Goal: Find contact information: Find contact information

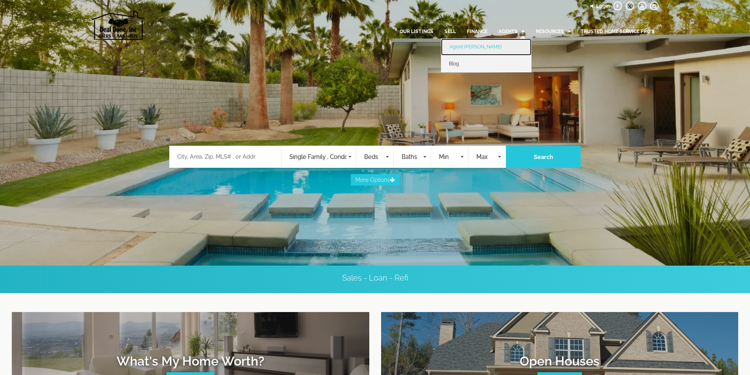
click at [488, 44] on link "Agent [PERSON_NAME]" at bounding box center [486, 47] width 91 height 17
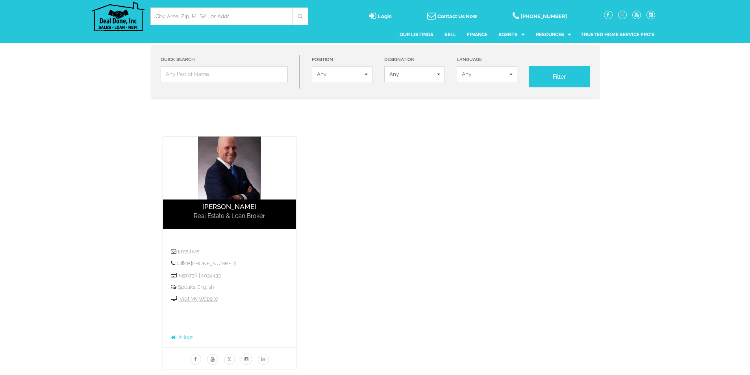
scroll to position [79, 0]
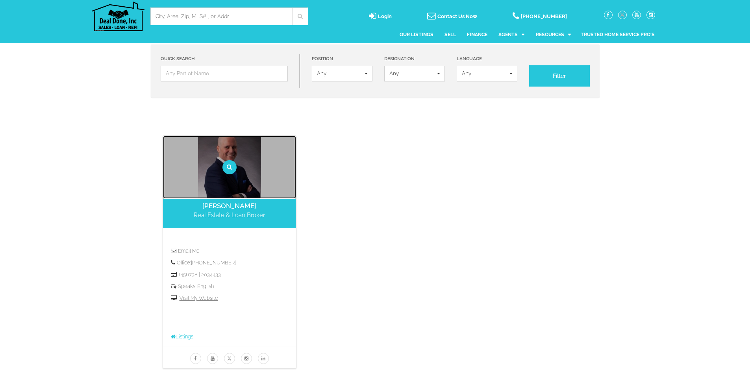
drag, startPoint x: 755, startPoint y: 303, endPoint x: 179, endPoint y: 175, distance: 589.8
click at [170, 171] on link "Shane Zuspan" at bounding box center [229, 167] width 133 height 63
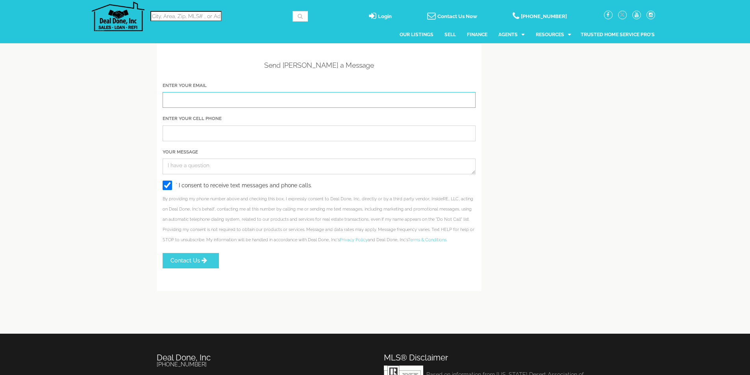
click at [192, 103] on input "Enter Your Email" at bounding box center [319, 100] width 313 height 16
type input "marketanalysis254@gmail.com"
drag, startPoint x: 183, startPoint y: 144, endPoint x: 184, endPoint y: 150, distance: 6.4
click at [183, 141] on input "Enter Your Cell Phone" at bounding box center [319, 134] width 313 height 16
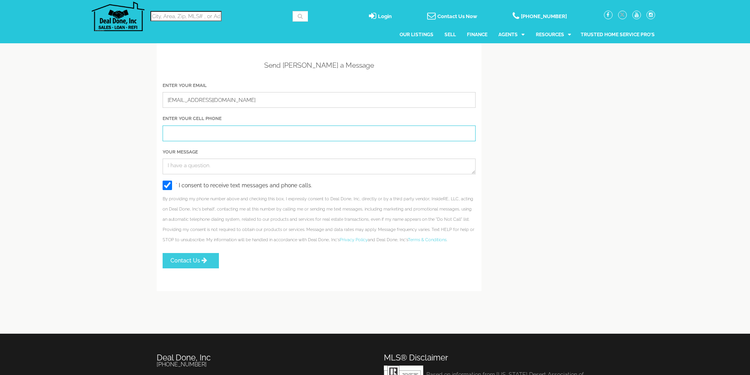
scroll to position [0, 0]
type input "917-535-9872"
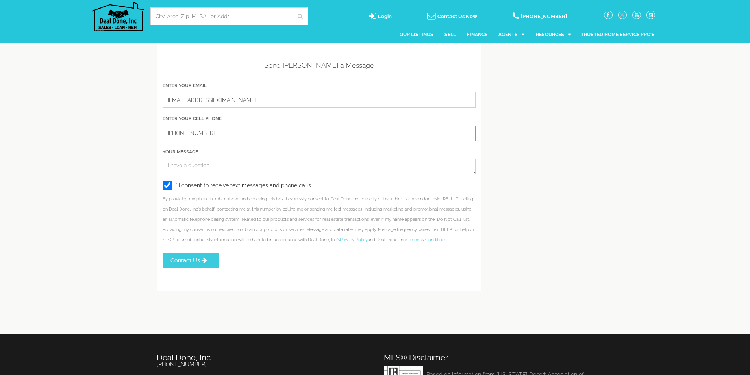
drag, startPoint x: 192, startPoint y: 165, endPoint x: 133, endPoint y: 181, distance: 61.3
paste textarea "Hello, my name is Laura Johnson. I'm currently looking to purchase a home and w…"
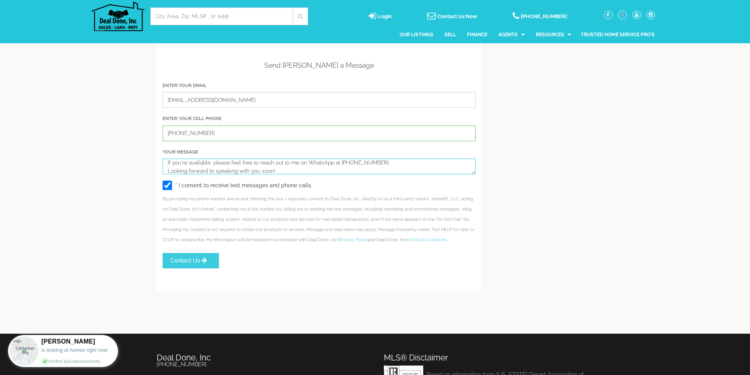
type textarea "Hello, my name is Laura Johnson. I'm currently looking to purchase a home and w…"
click at [199, 268] on form "Enter Your Email marketanalysis254@gmail.com Enter Your Cell Phone 917-535-9872…" at bounding box center [319, 174] width 313 height 187
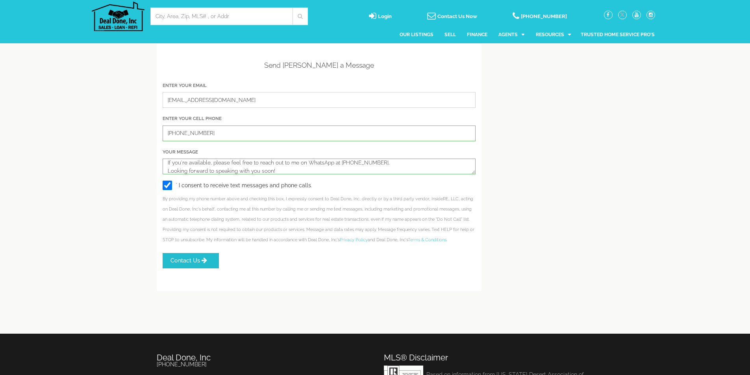
click at [197, 264] on span "Contact Us" at bounding box center [185, 260] width 30 height 6
